Goal: Task Accomplishment & Management: Use online tool/utility

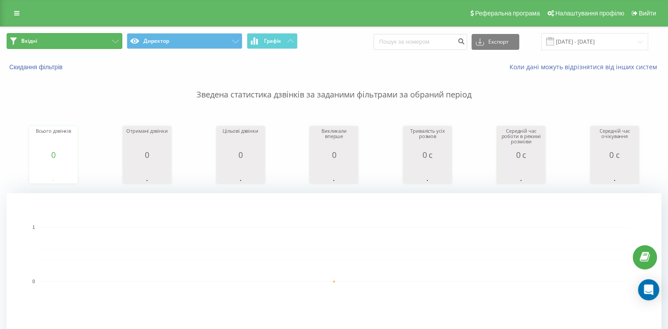
click at [62, 40] on button "Вхідні" at bounding box center [65, 41] width 116 height 16
click at [83, 41] on button "Входящие" at bounding box center [65, 41] width 116 height 16
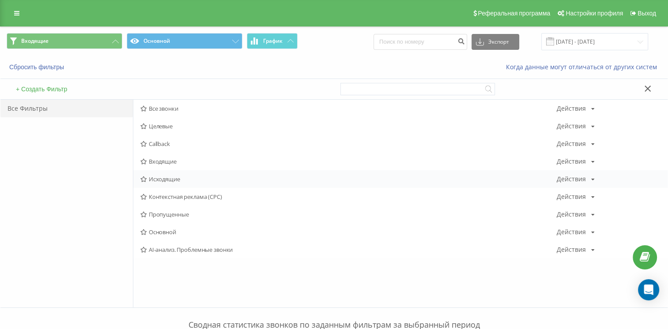
click at [167, 183] on div "Исходящие Действия Редактировать Копировать Удалить По умолчанию Поделиться" at bounding box center [400, 179] width 534 height 18
click at [167, 180] on span "Исходящие" at bounding box center [348, 179] width 416 height 6
